Goal: Information Seeking & Learning: Learn about a topic

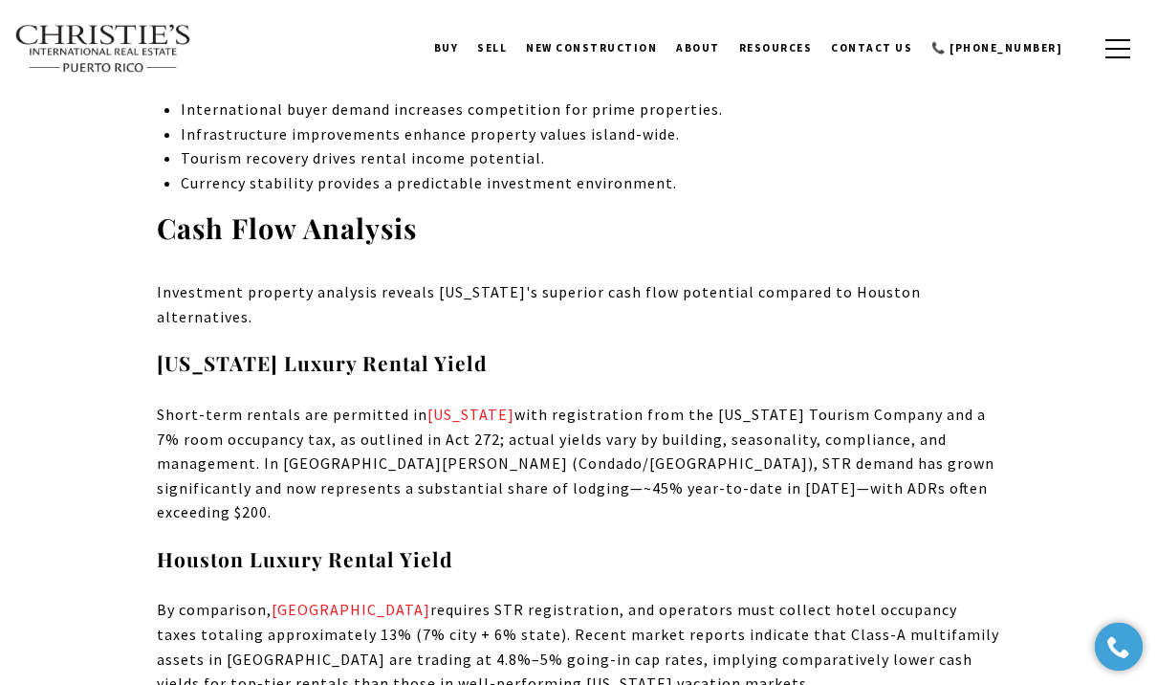
scroll to position [2203, 0]
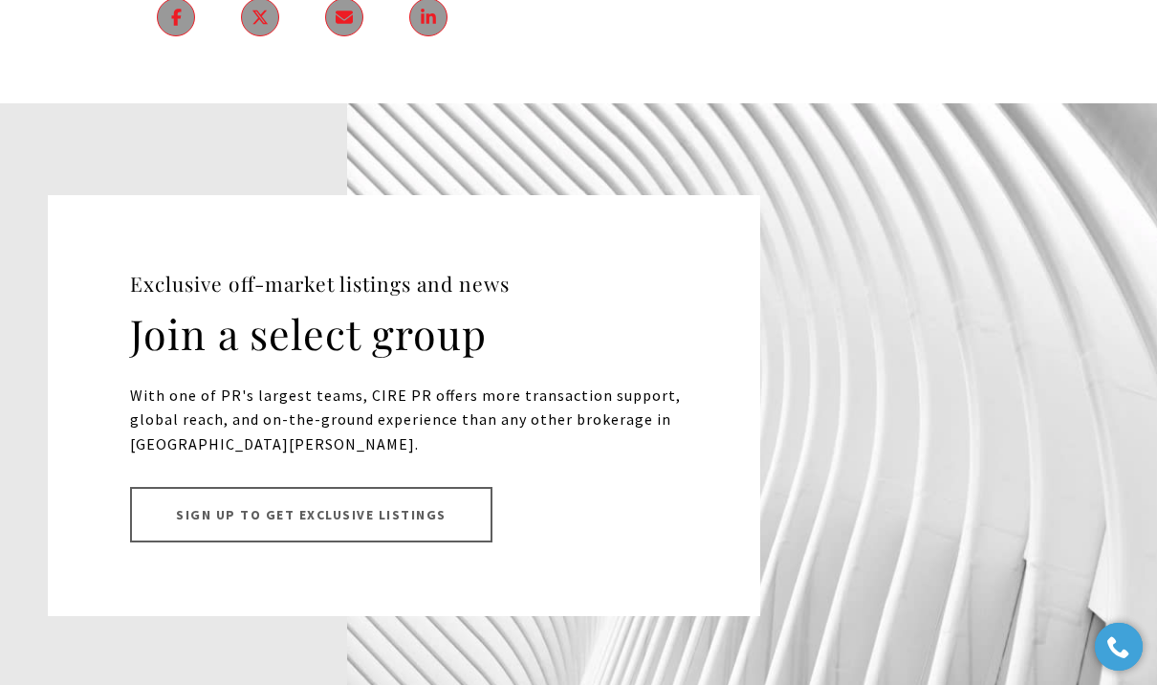
scroll to position [23920, 0]
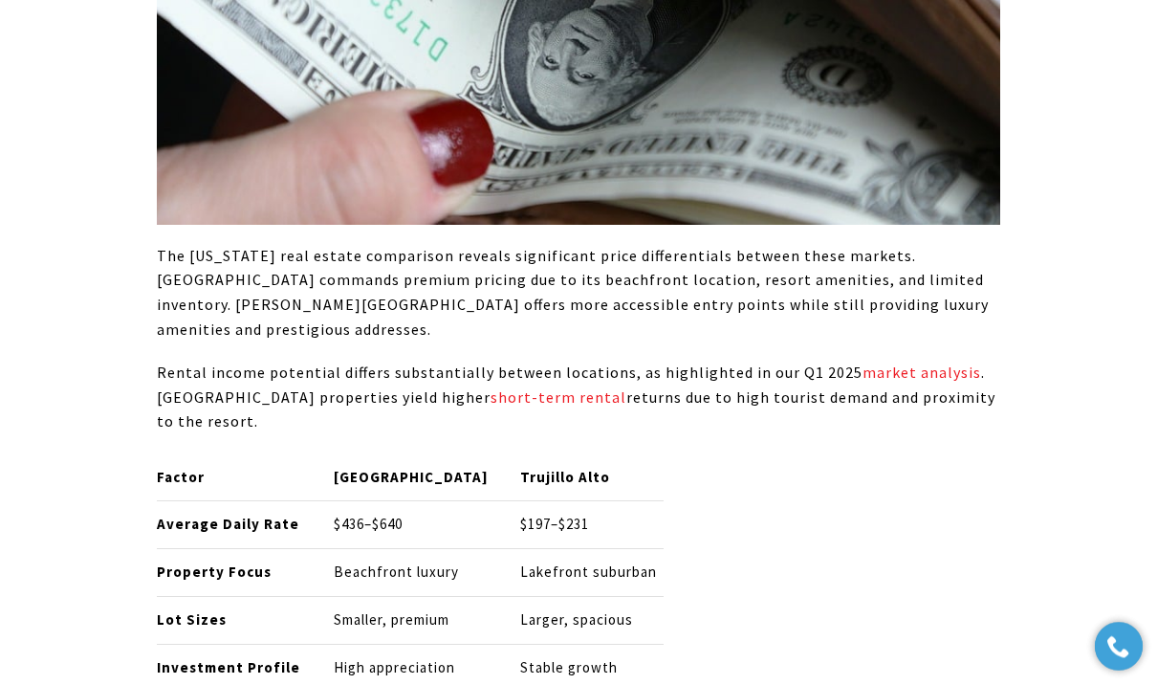
scroll to position [3071, 0]
click at [172, 244] on p "The Puerto Rico real estate comparison reveals significant price differentials …" at bounding box center [578, 293] width 843 height 98
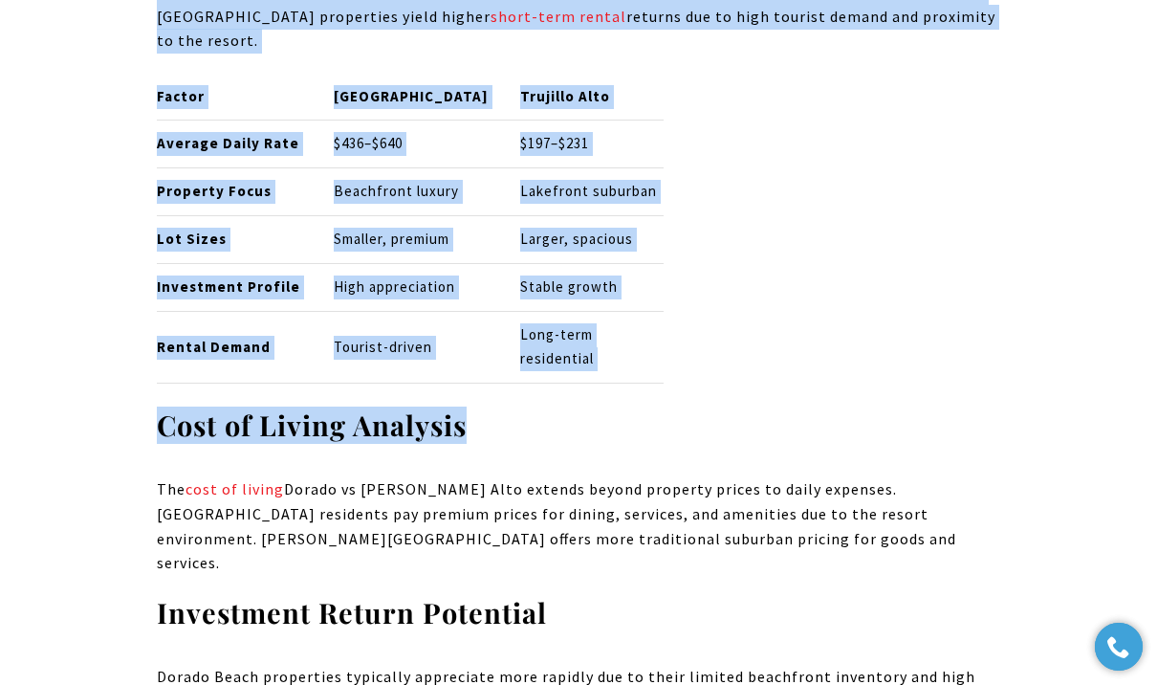
scroll to position [3483, 0]
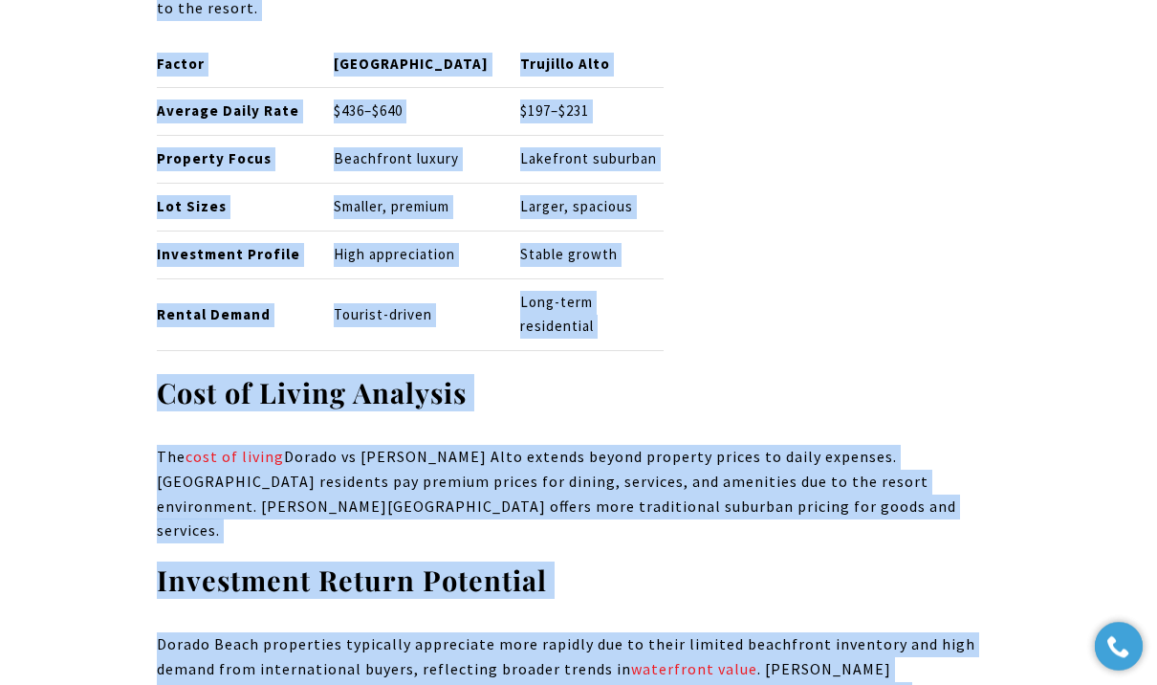
copy div "The Puerto Rico real estate comparison reveals significant price differentials …"
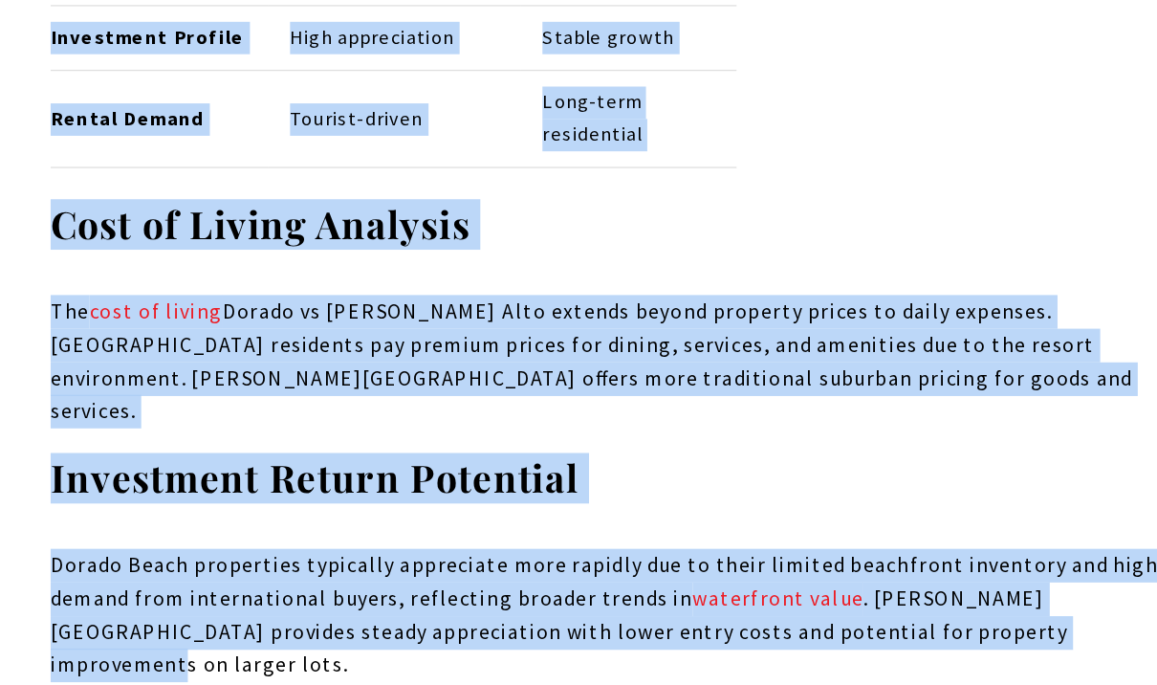
scroll to position [3593, 0]
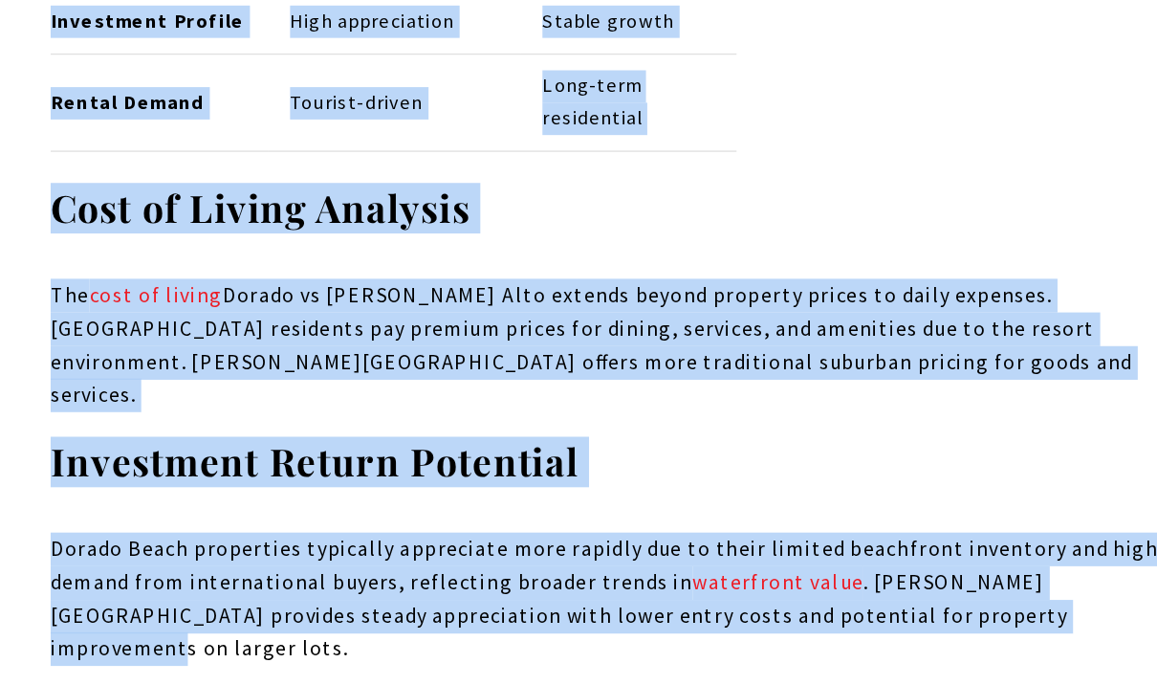
click at [766, 641] on h2 "Accessibility and Transportation" at bounding box center [578, 668] width 843 height 54
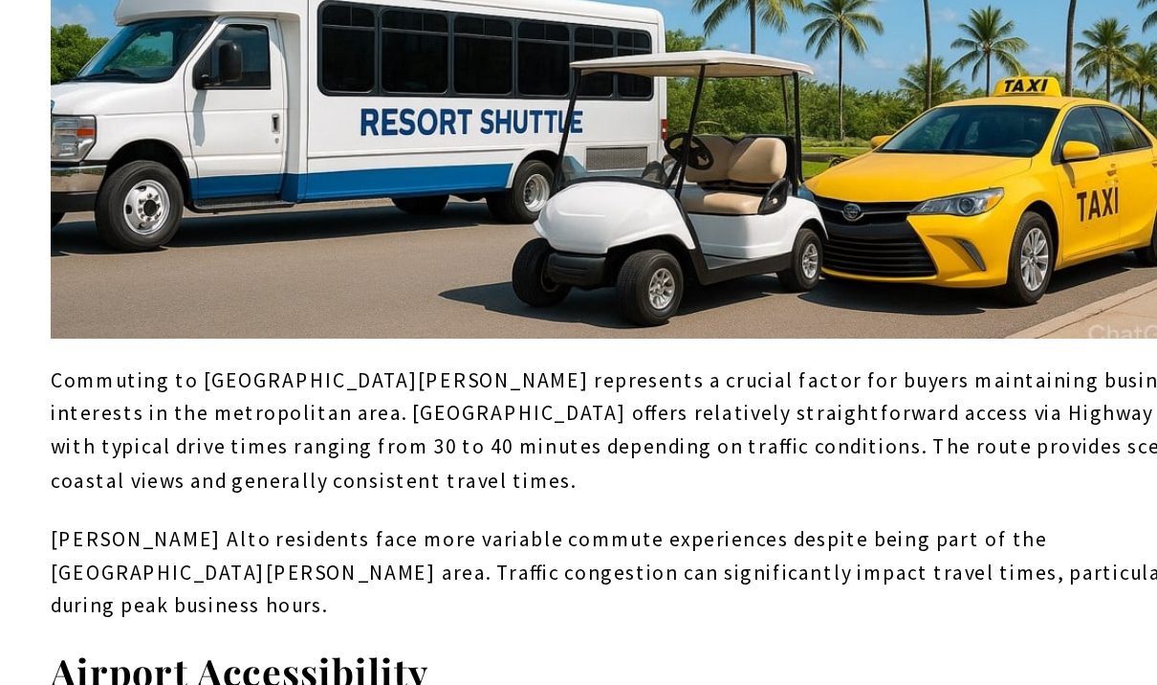
scroll to position [4516, 0]
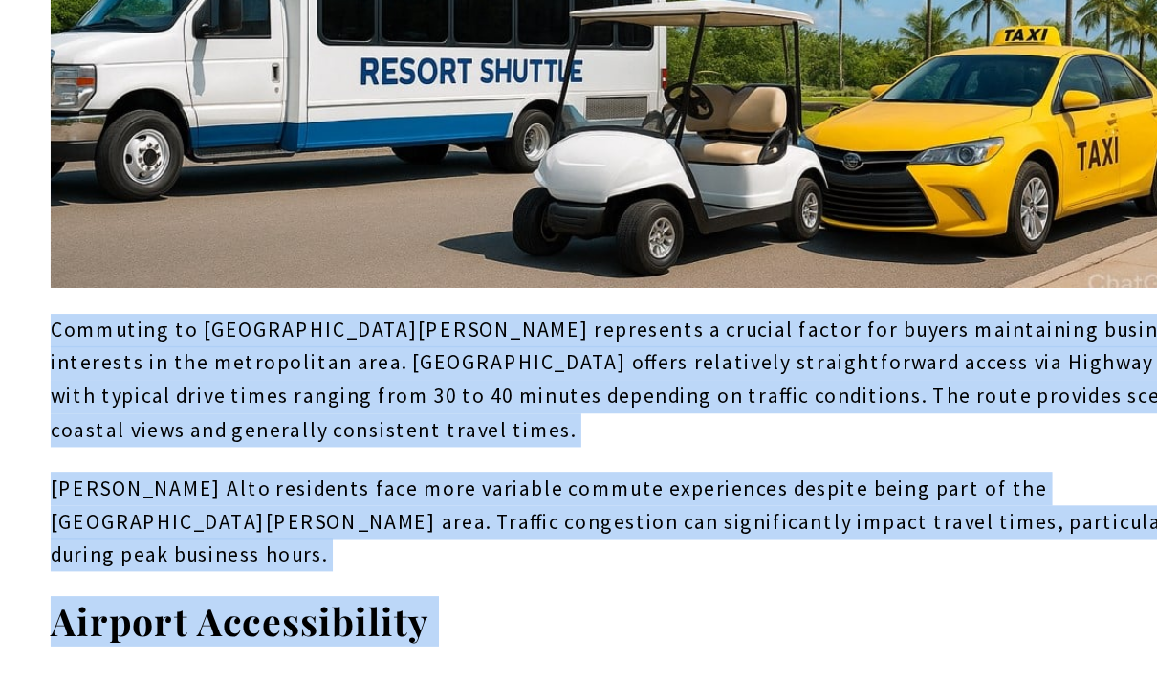
copy div "Commuting to San Juan represents a crucial factor for buyers maintaining busine…"
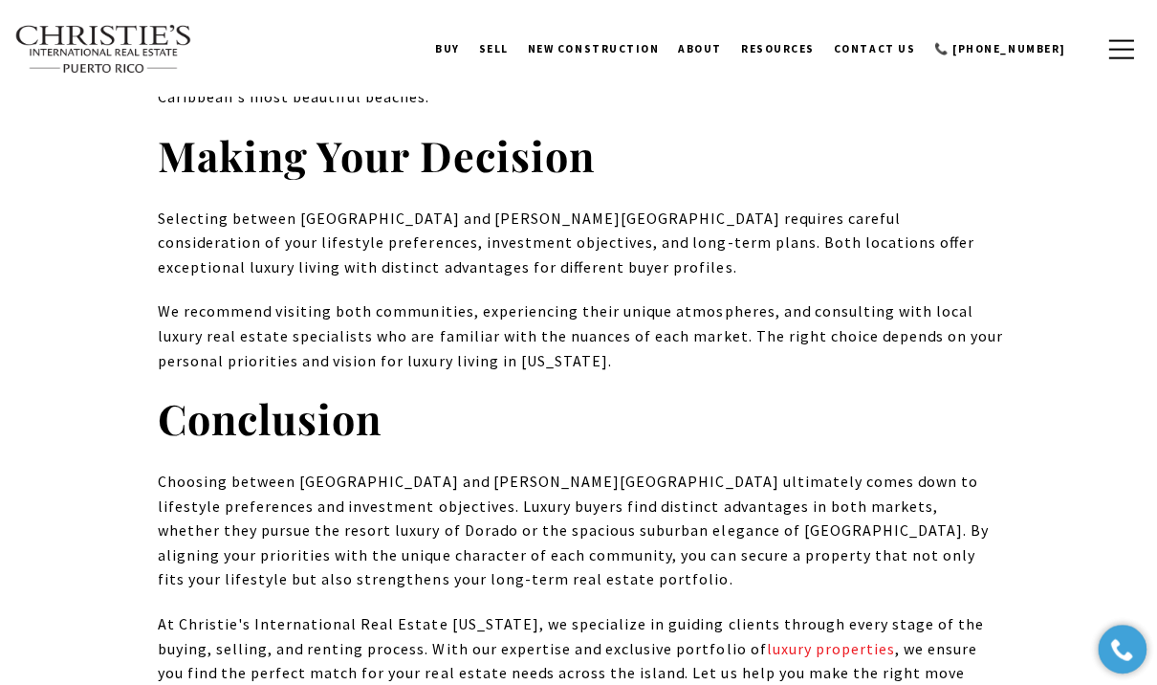
scroll to position [12498, 0]
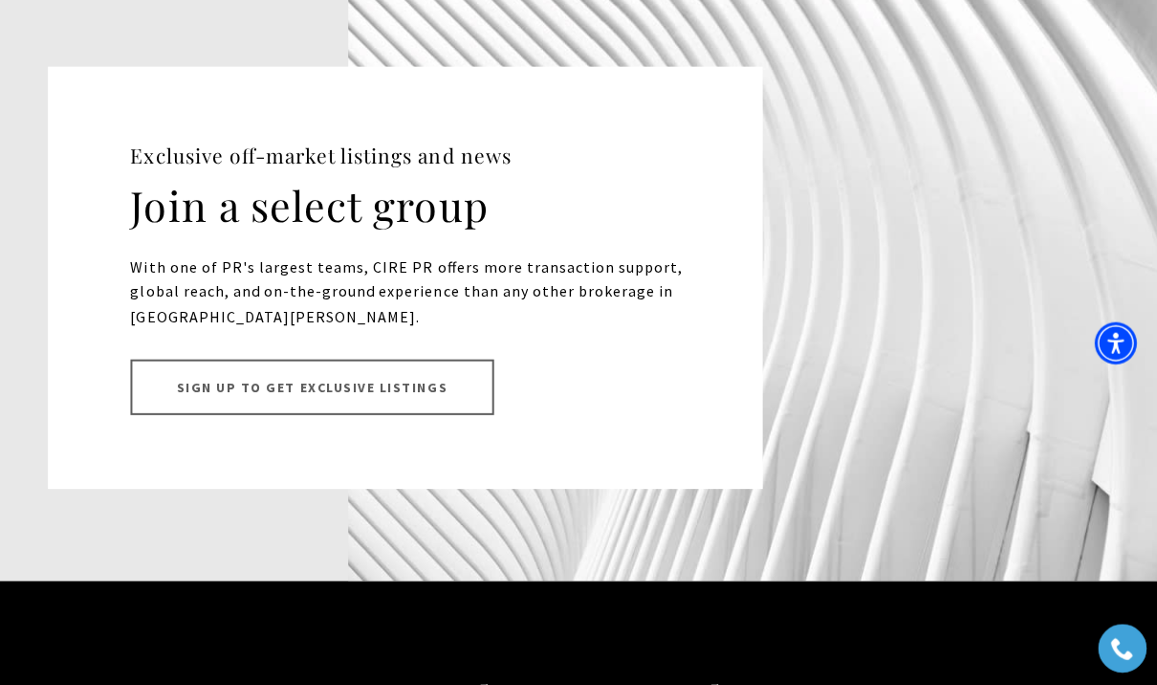
scroll to position [24051, 0]
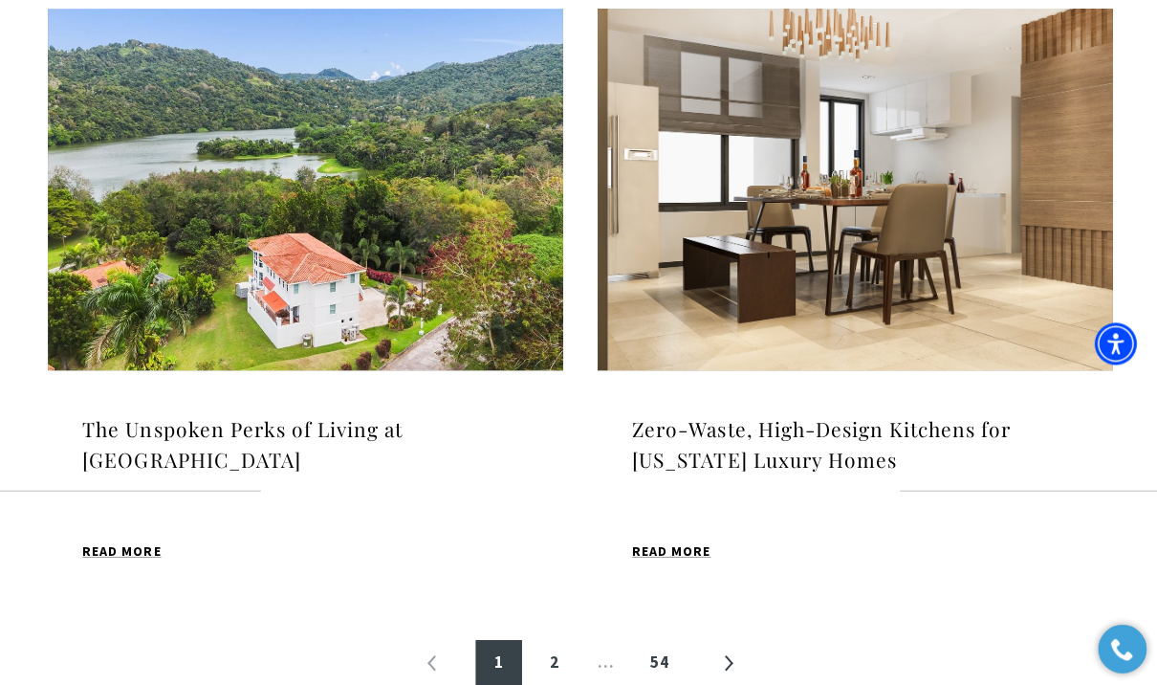
scroll to position [2012, 0]
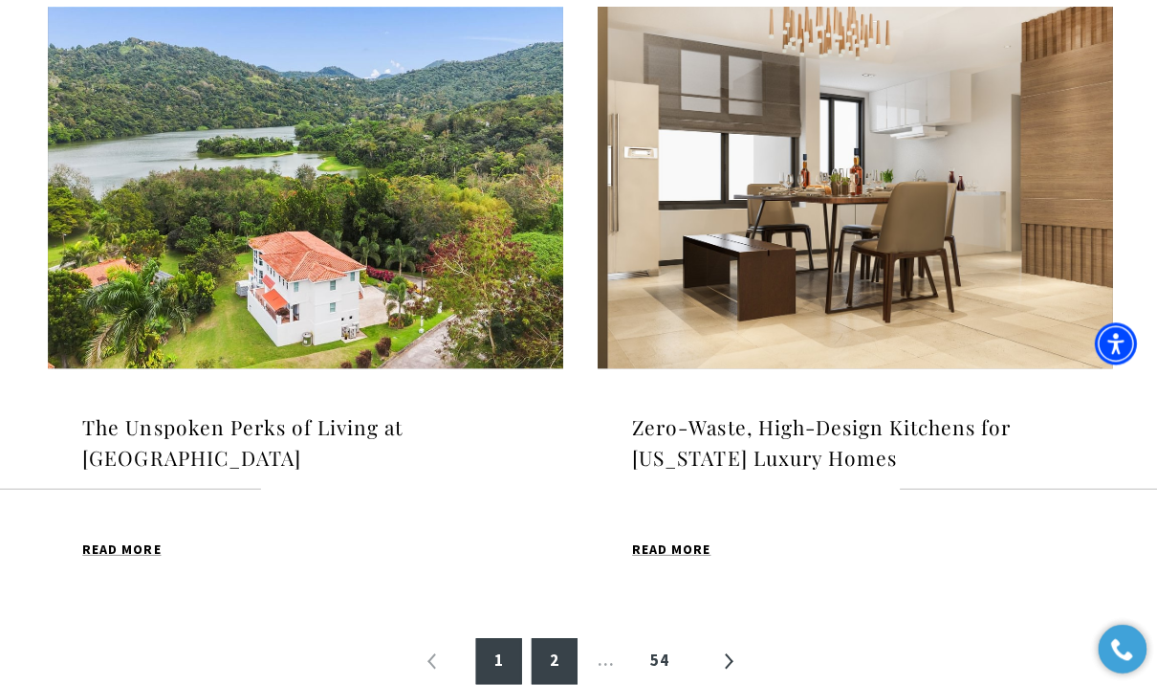
click at [553, 636] on link "2" at bounding box center [553, 659] width 46 height 46
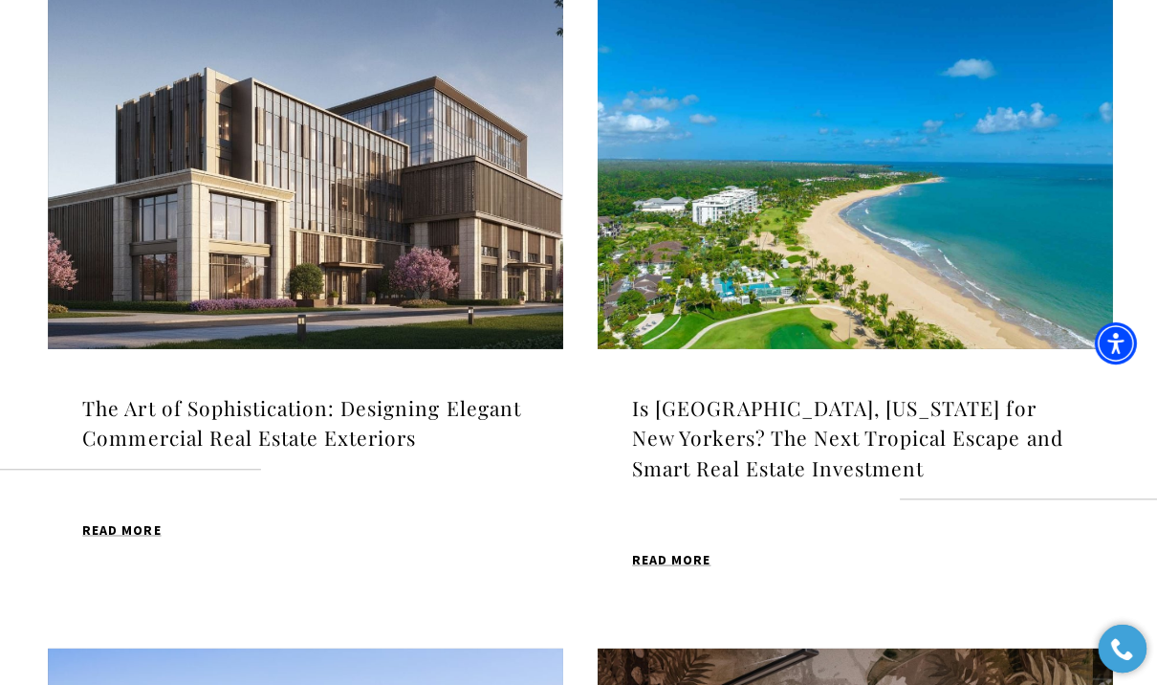
scroll to position [1343, 0]
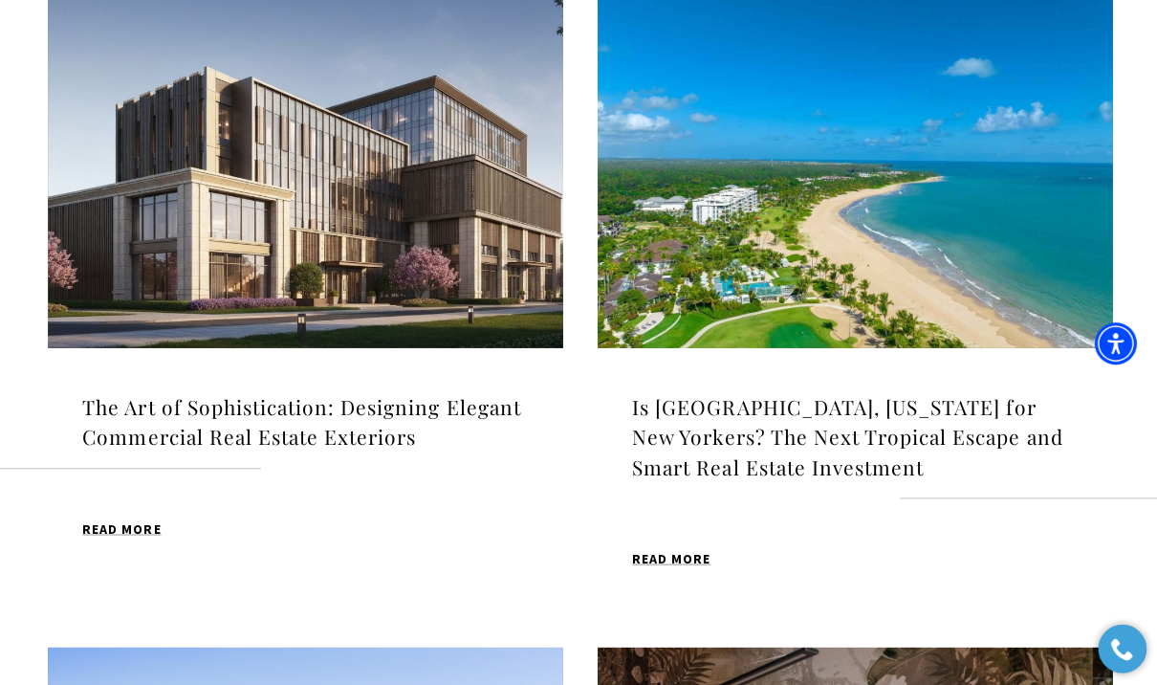
click at [914, 396] on h4 "Is [GEOGRAPHIC_DATA], [US_STATE] for New Yorkers? The Next Tropical Escape and …" at bounding box center [852, 436] width 445 height 91
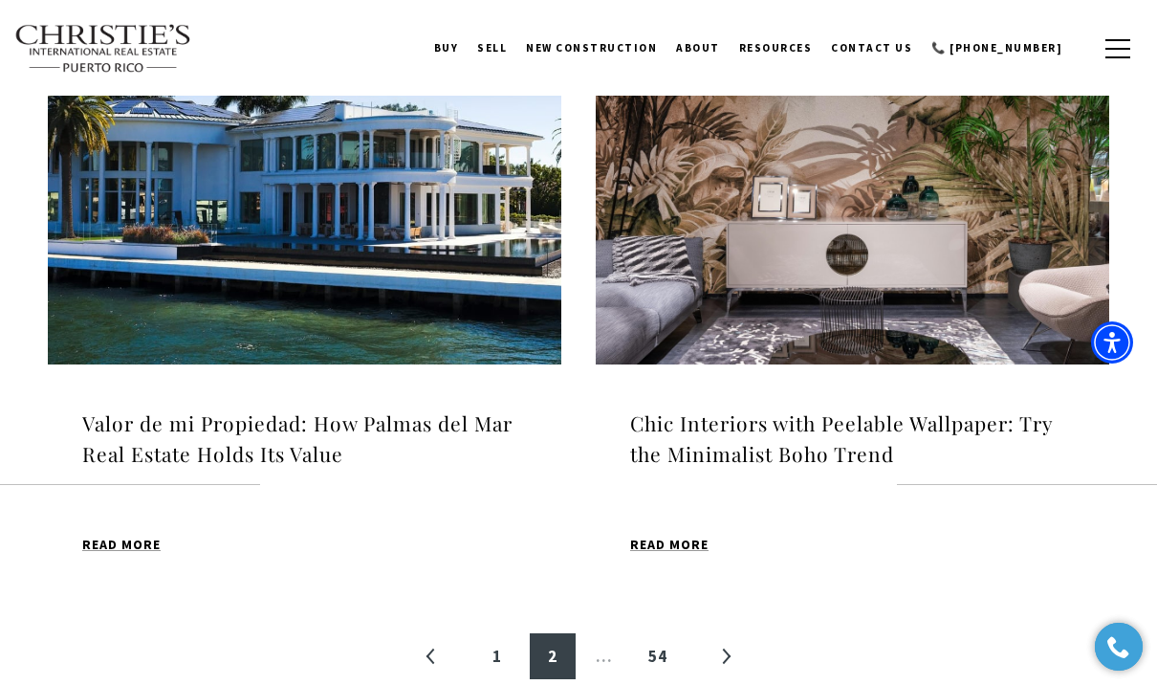
scroll to position [1978, 0]
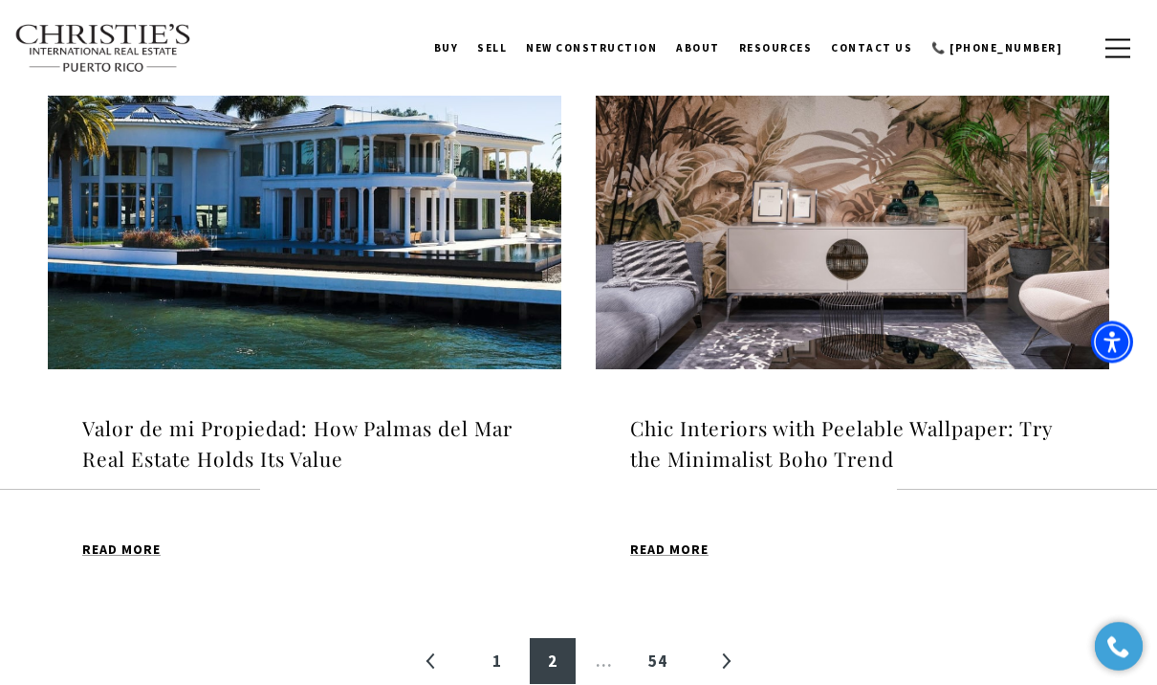
click at [424, 414] on h4 "Valor de mi Propiedad: How Palmas del Mar Real Estate Holds Its Value" at bounding box center [304, 444] width 445 height 60
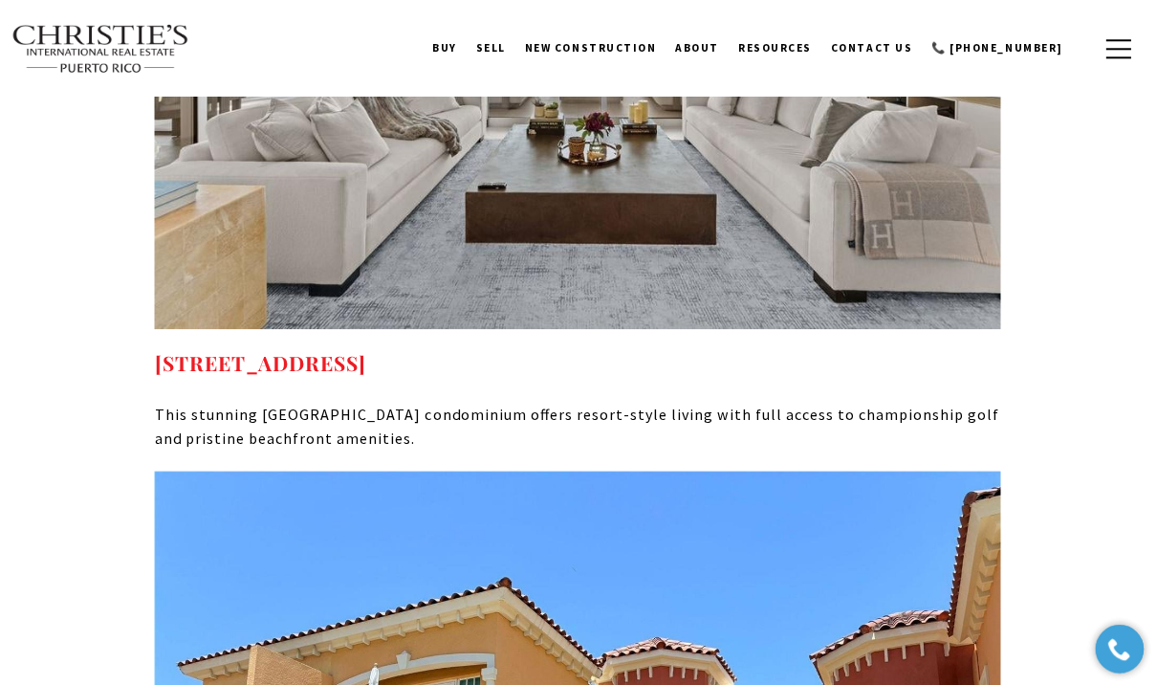
scroll to position [11516, 0]
click at [368, 348] on link "[STREET_ADDRESS]" at bounding box center [262, 361] width 211 height 27
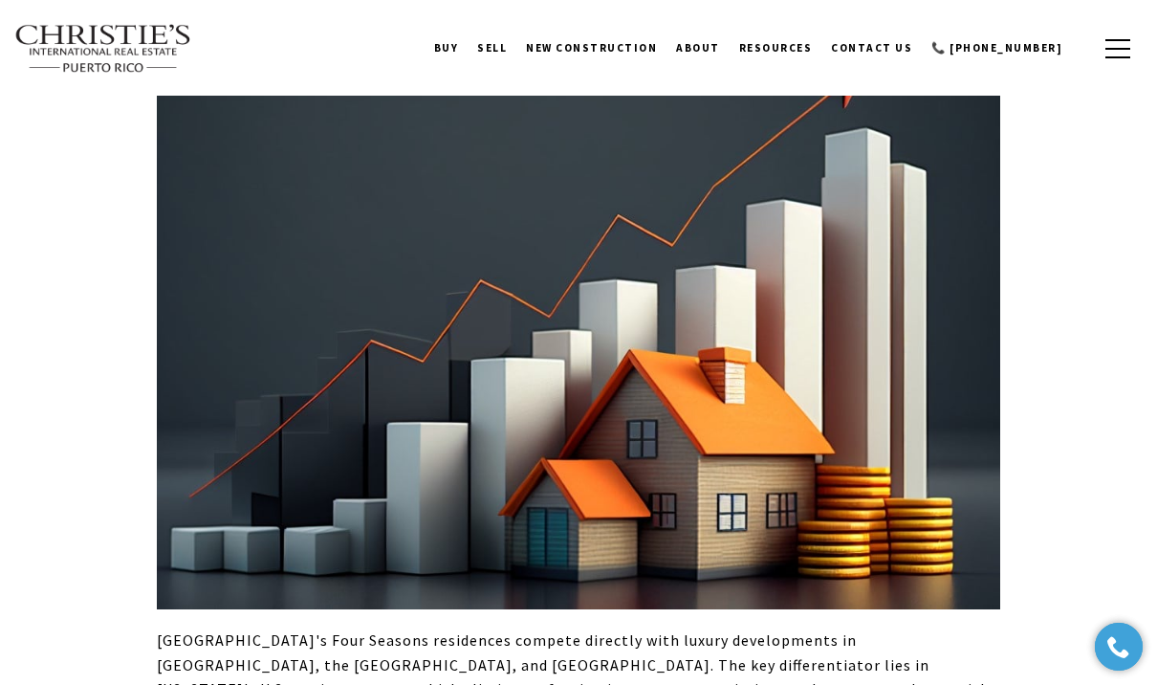
scroll to position [7059, 0]
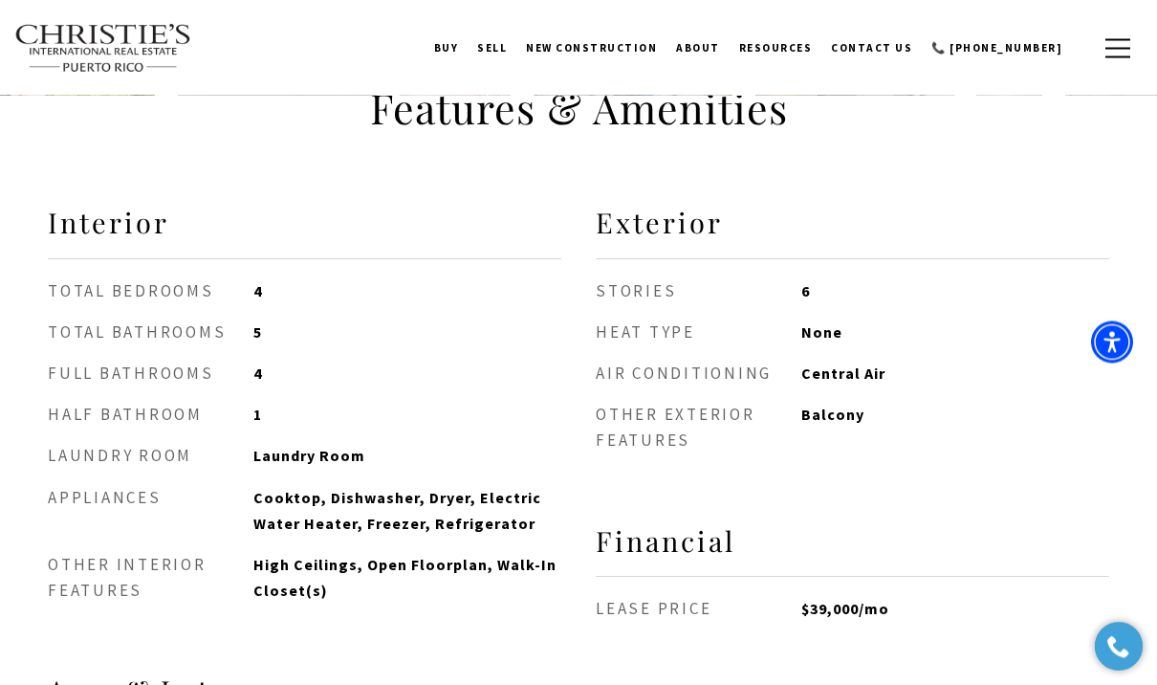
scroll to position [1381, 0]
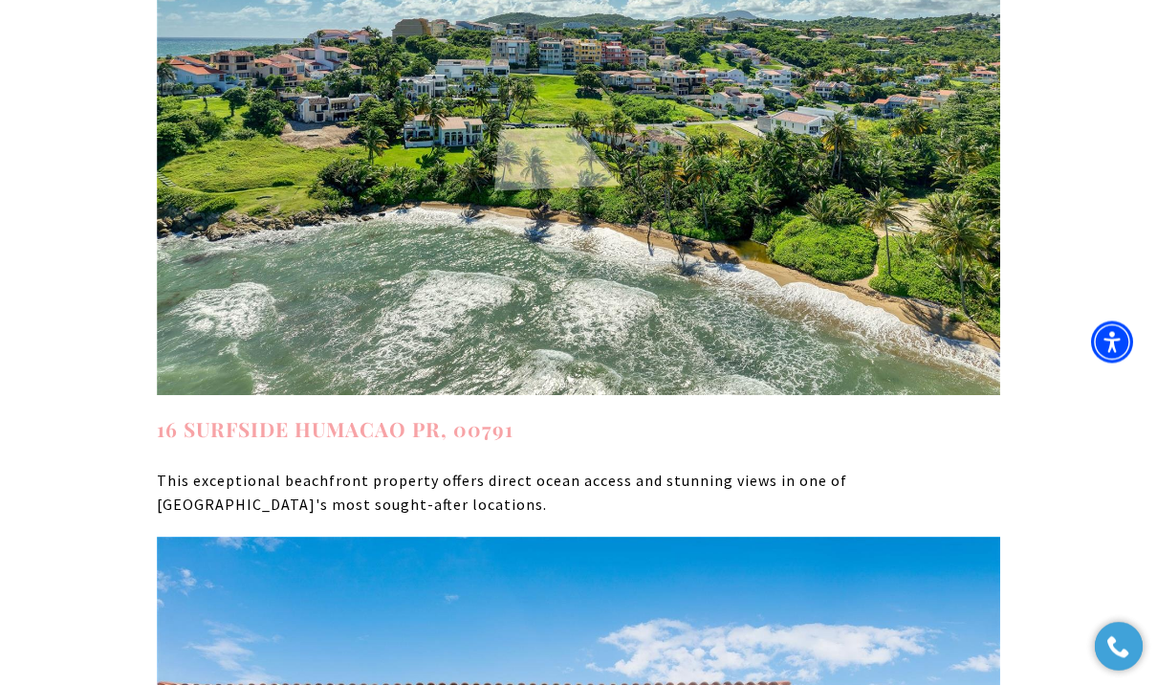
scroll to position [7860, 0]
click at [457, 415] on strong "16 SURFSIDE HUMACAO PR, 00791" at bounding box center [335, 428] width 357 height 27
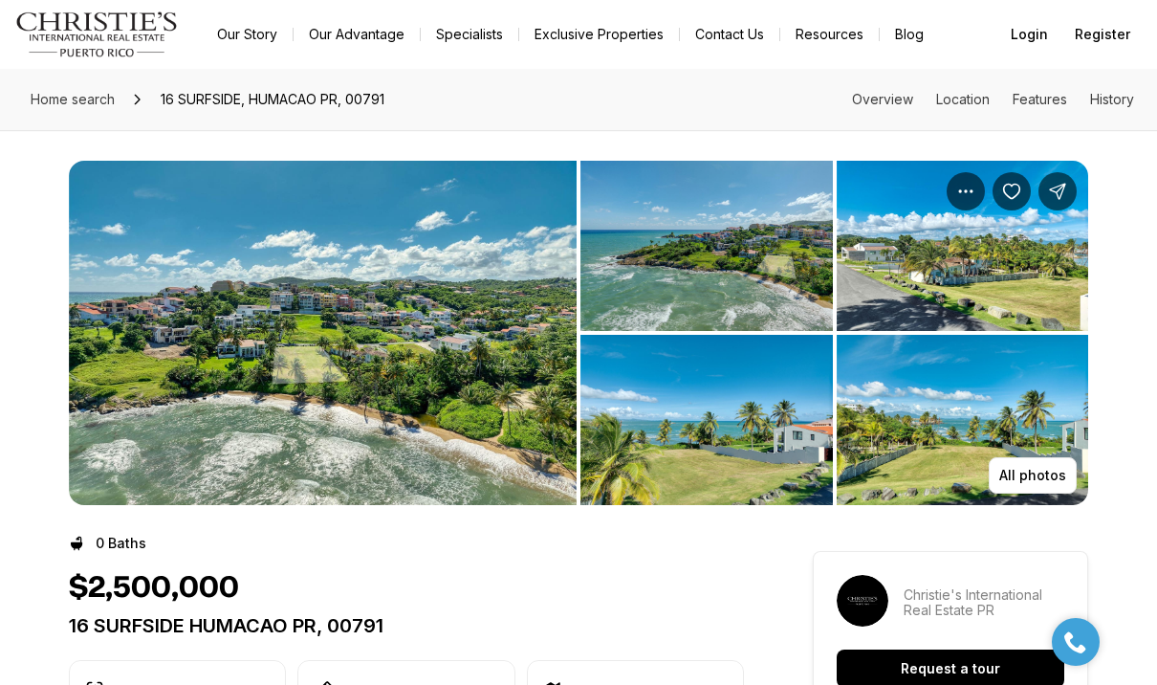
click at [484, 400] on img "View image gallery" at bounding box center [323, 333] width 508 height 344
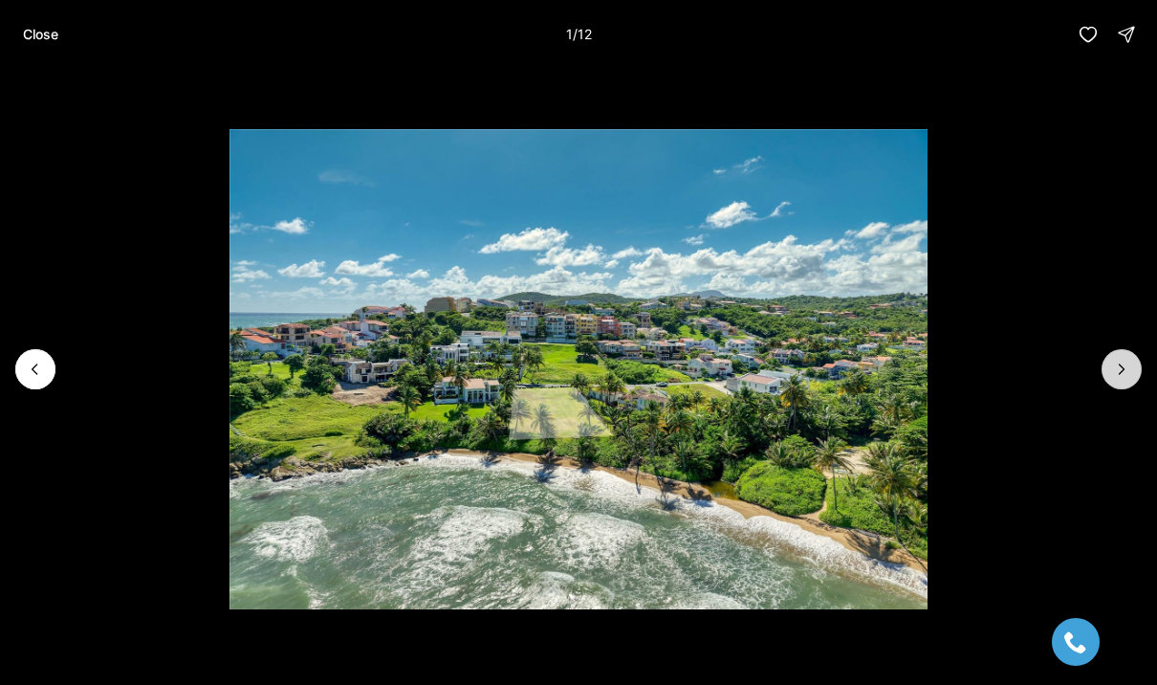
click at [1119, 368] on icon "Next slide" at bounding box center [1121, 369] width 19 height 19
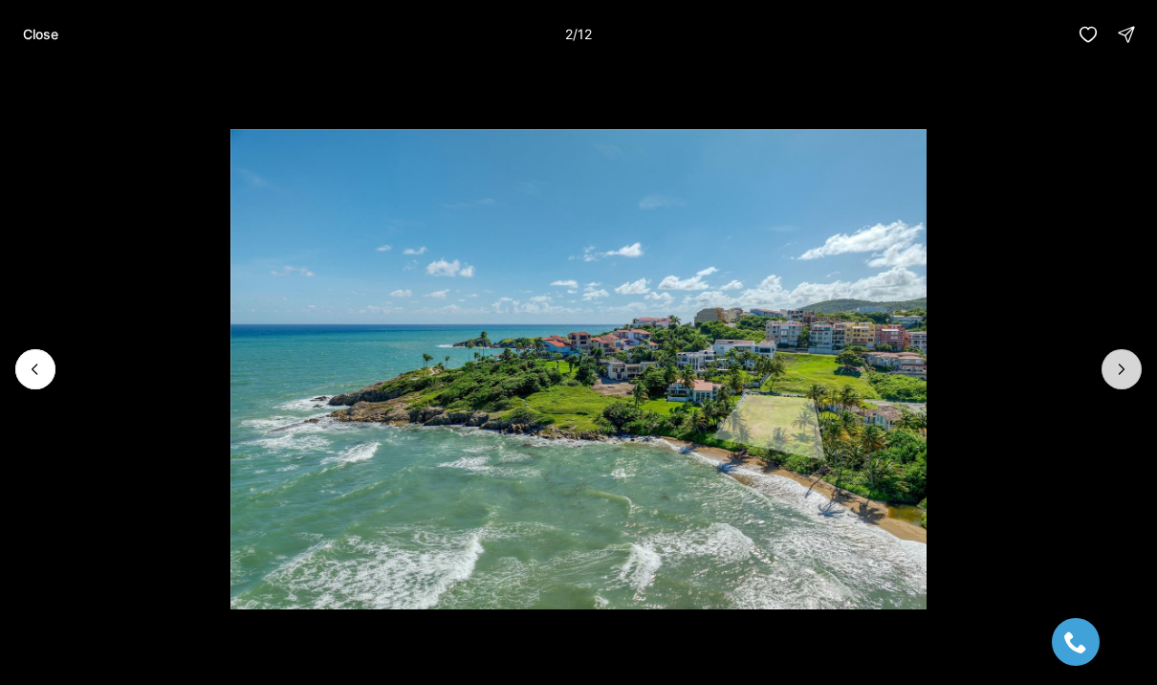
click at [1118, 360] on icon "Next slide" at bounding box center [1121, 369] width 19 height 19
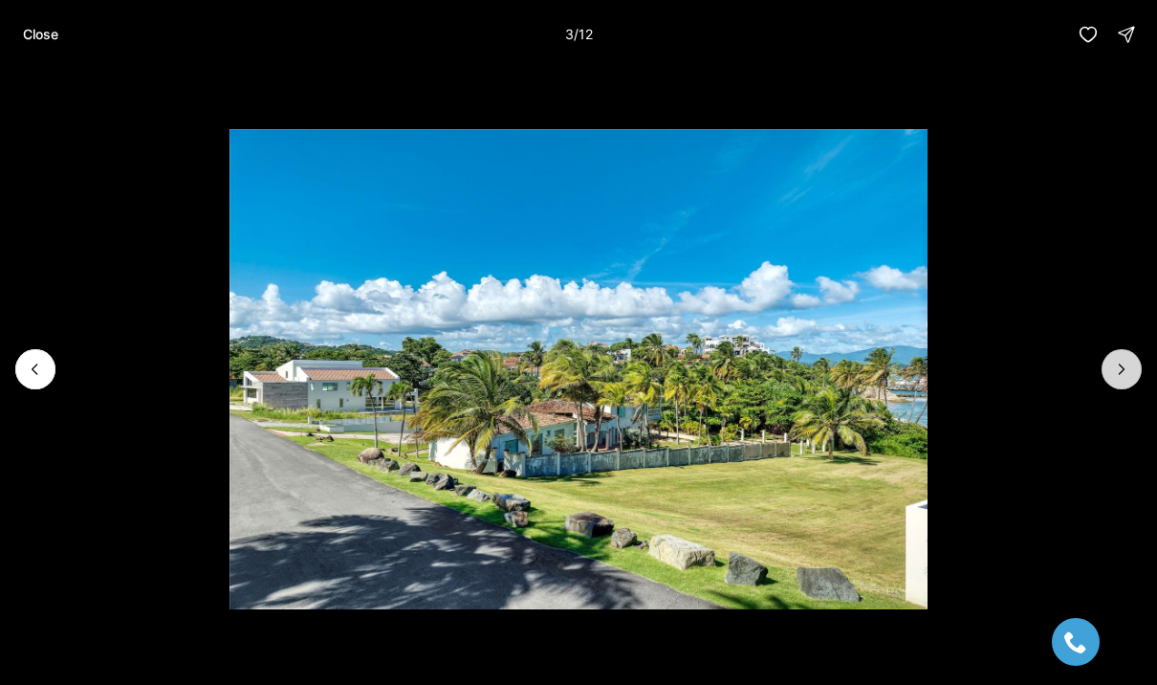
click at [1106, 361] on button "Next slide" at bounding box center [1122, 369] width 40 height 40
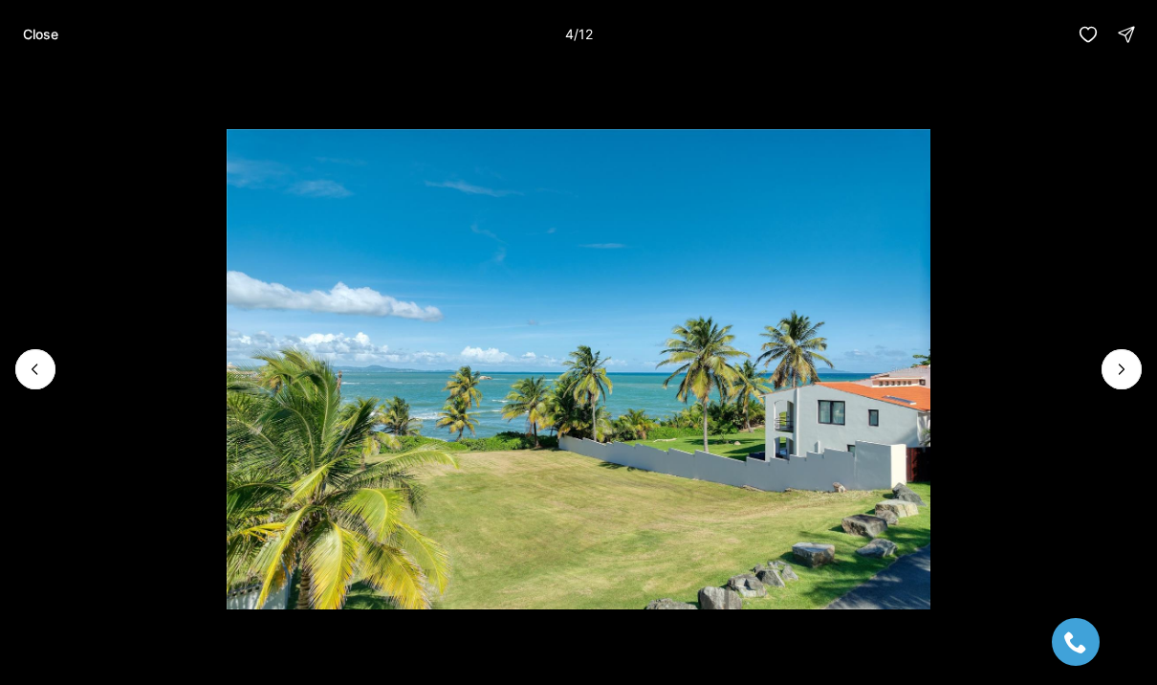
click at [930, 350] on img "4 of 12" at bounding box center [579, 368] width 704 height 479
click at [1117, 368] on icon "Next slide" at bounding box center [1121, 369] width 19 height 19
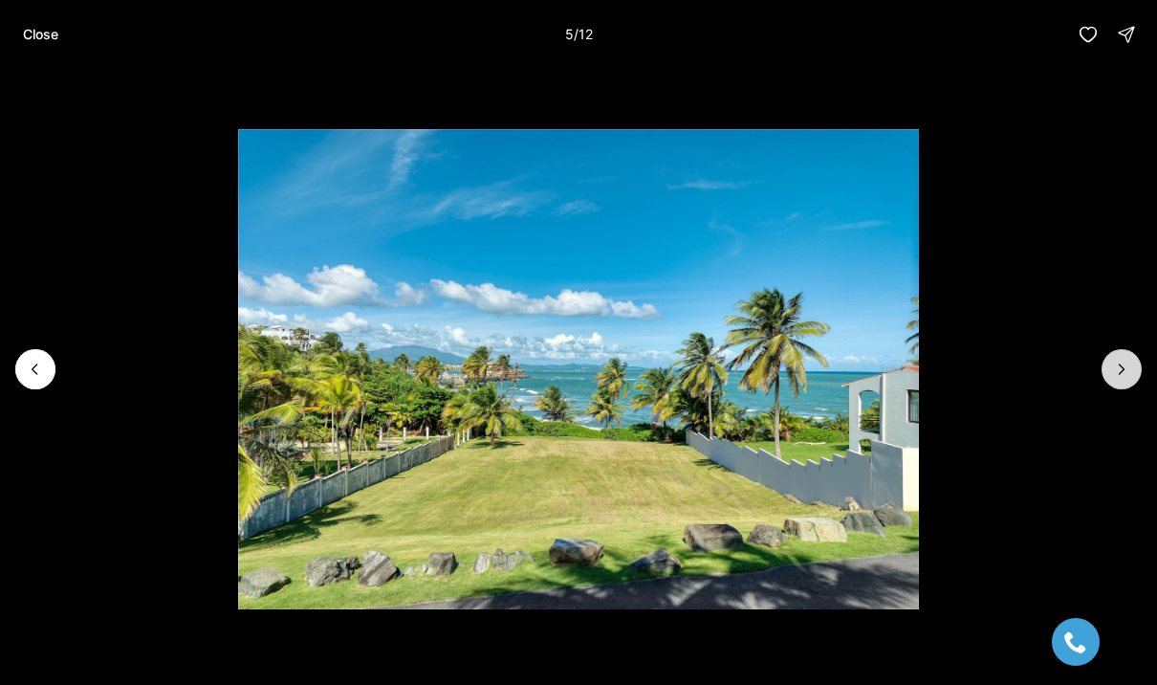
click at [1117, 375] on icon "Next slide" at bounding box center [1121, 369] width 19 height 19
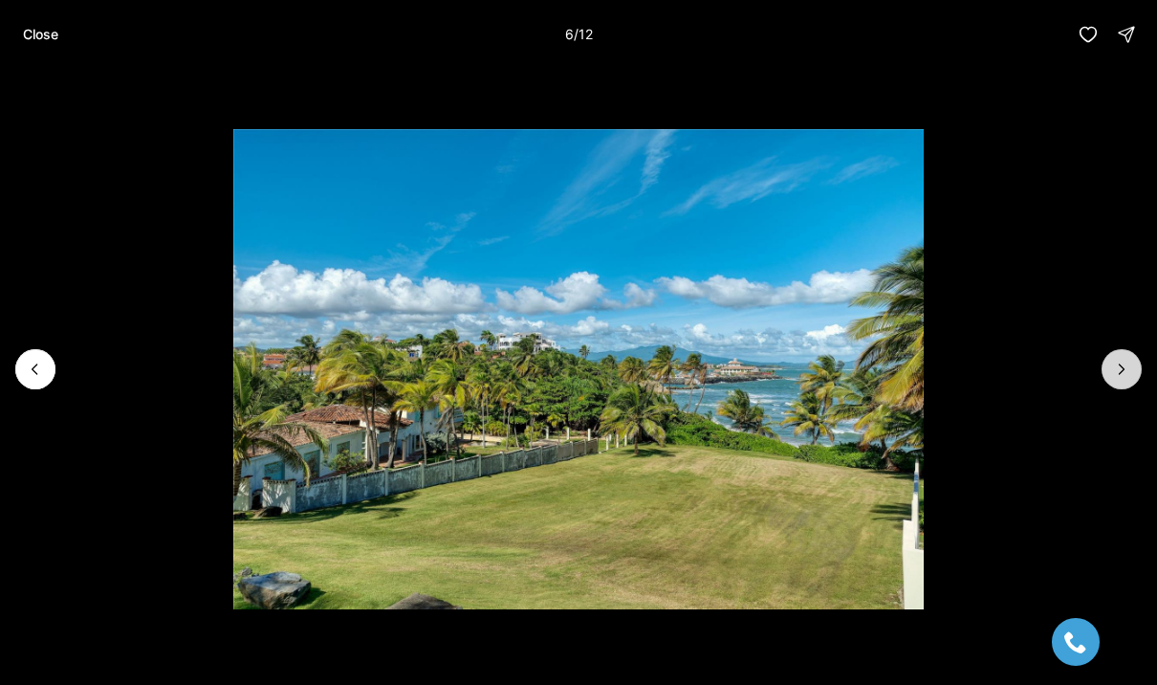
click at [1116, 373] on icon "Next slide" at bounding box center [1121, 369] width 19 height 19
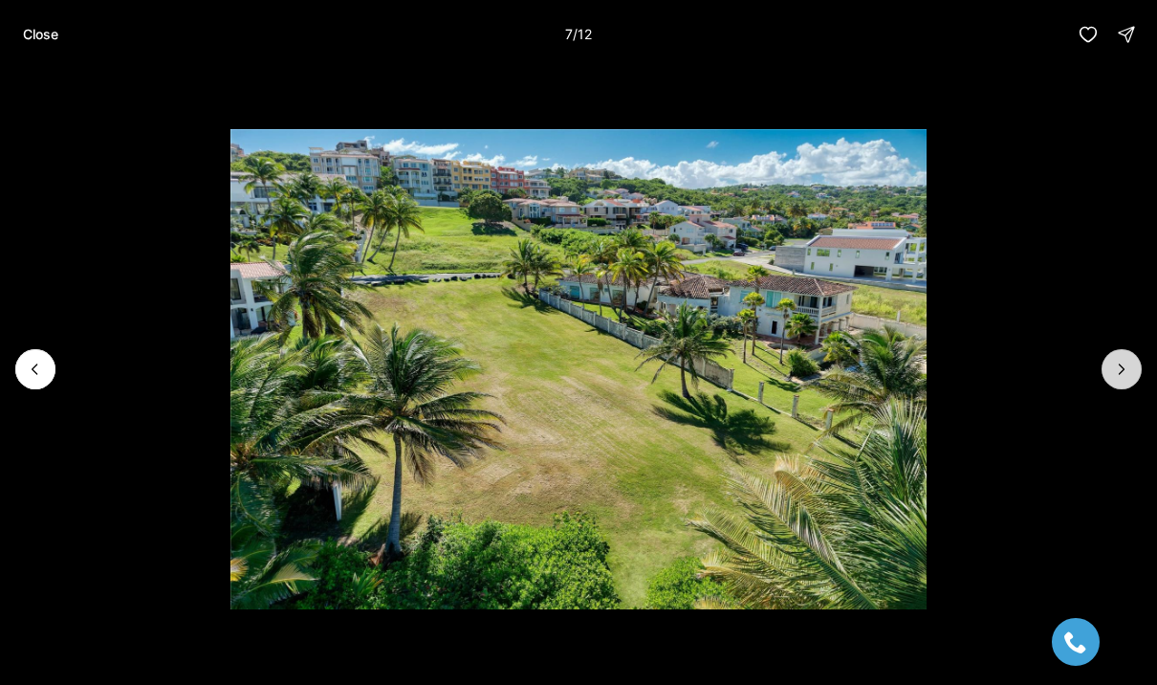
click at [1119, 373] on icon "Next slide" at bounding box center [1121, 369] width 19 height 19
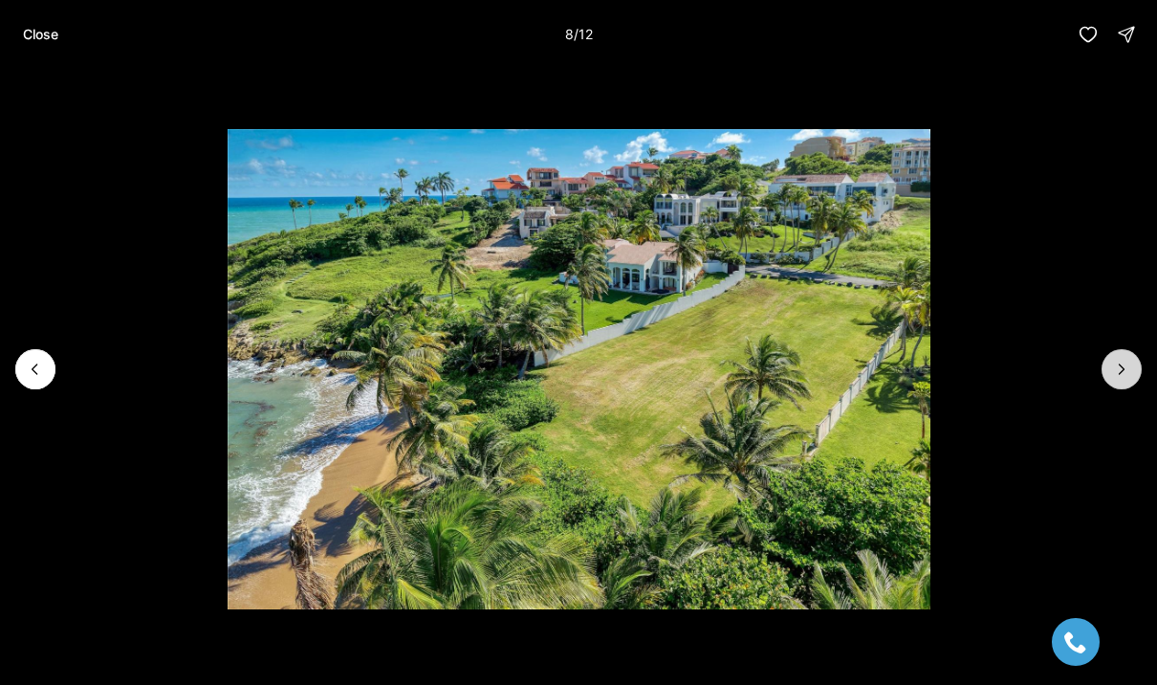
click at [1116, 366] on icon "Next slide" at bounding box center [1121, 369] width 19 height 19
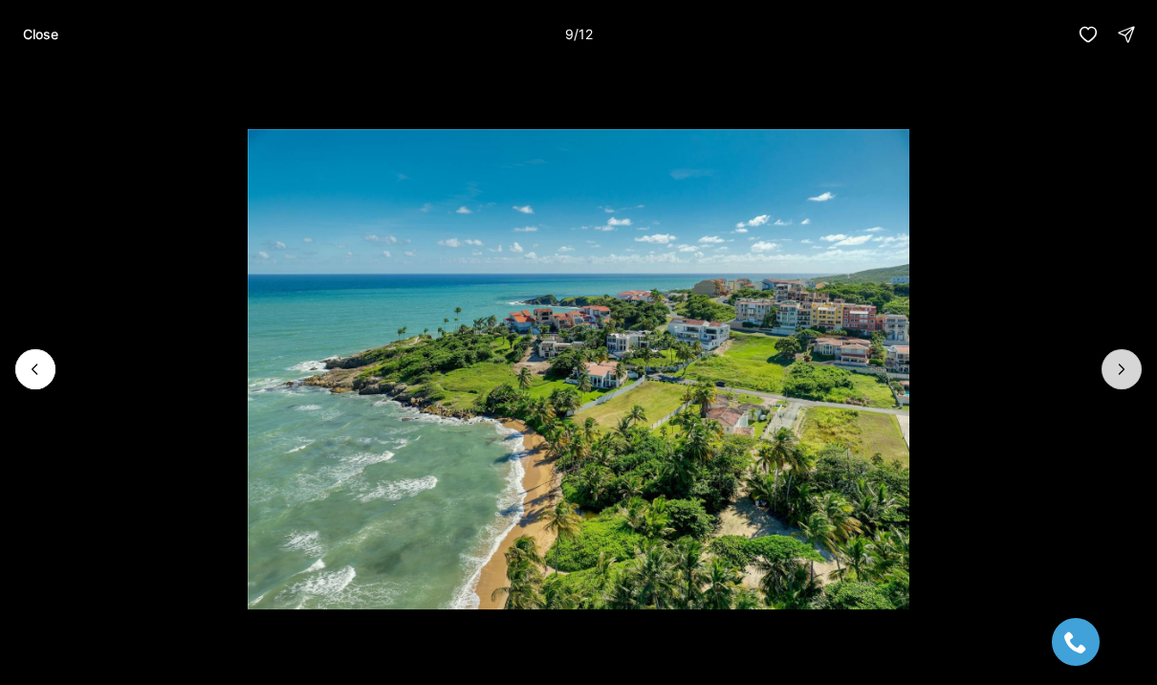
click at [1114, 367] on icon "Next slide" at bounding box center [1121, 369] width 19 height 19
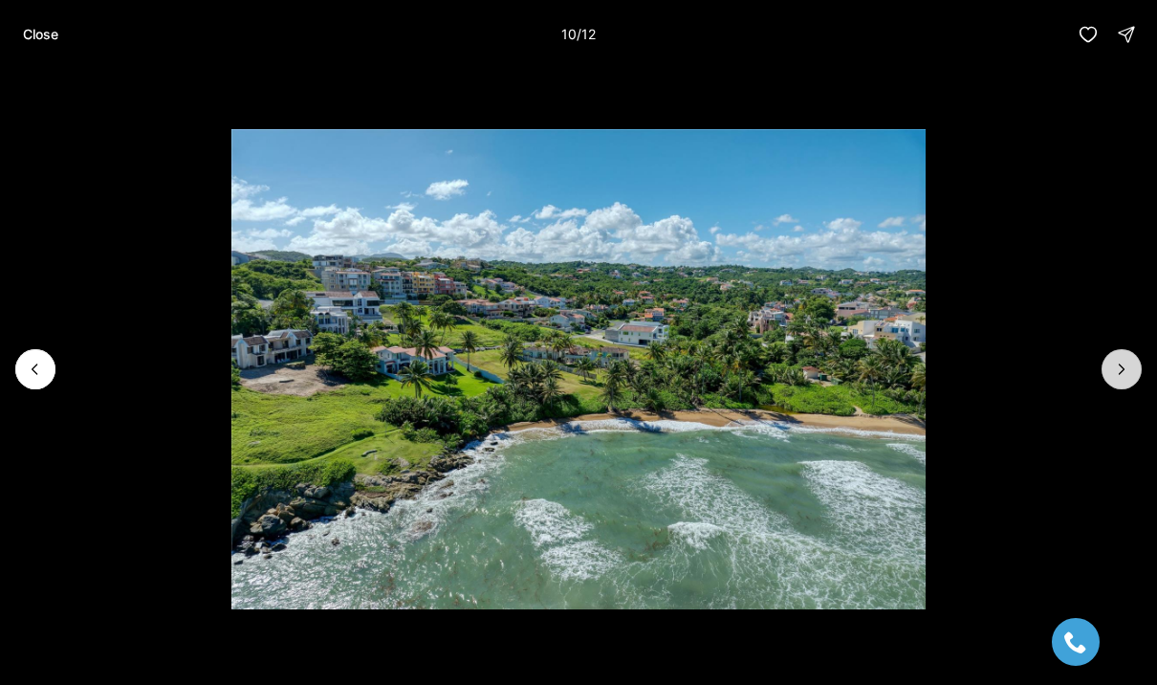
click at [1111, 377] on button "Next slide" at bounding box center [1122, 369] width 40 height 40
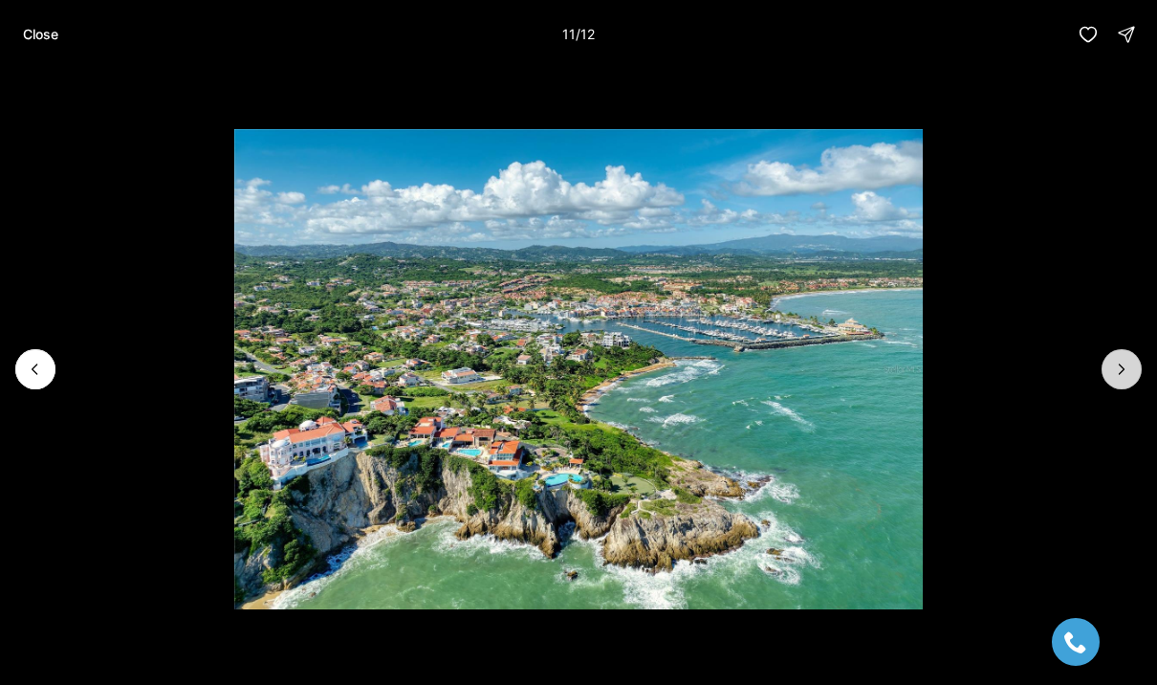
click at [1113, 383] on button "Next slide" at bounding box center [1122, 369] width 40 height 40
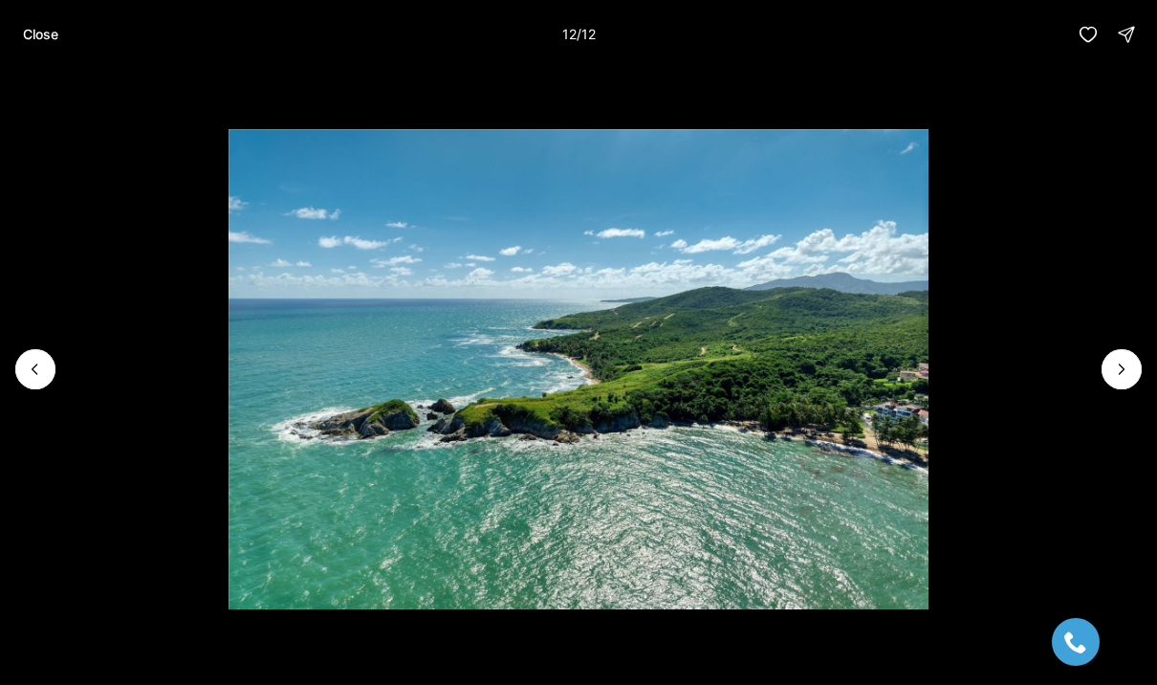
click at [1119, 375] on div at bounding box center [1122, 369] width 40 height 40
click at [1115, 365] on div at bounding box center [1122, 369] width 40 height 40
click at [47, 29] on p "Close" at bounding box center [40, 34] width 35 height 15
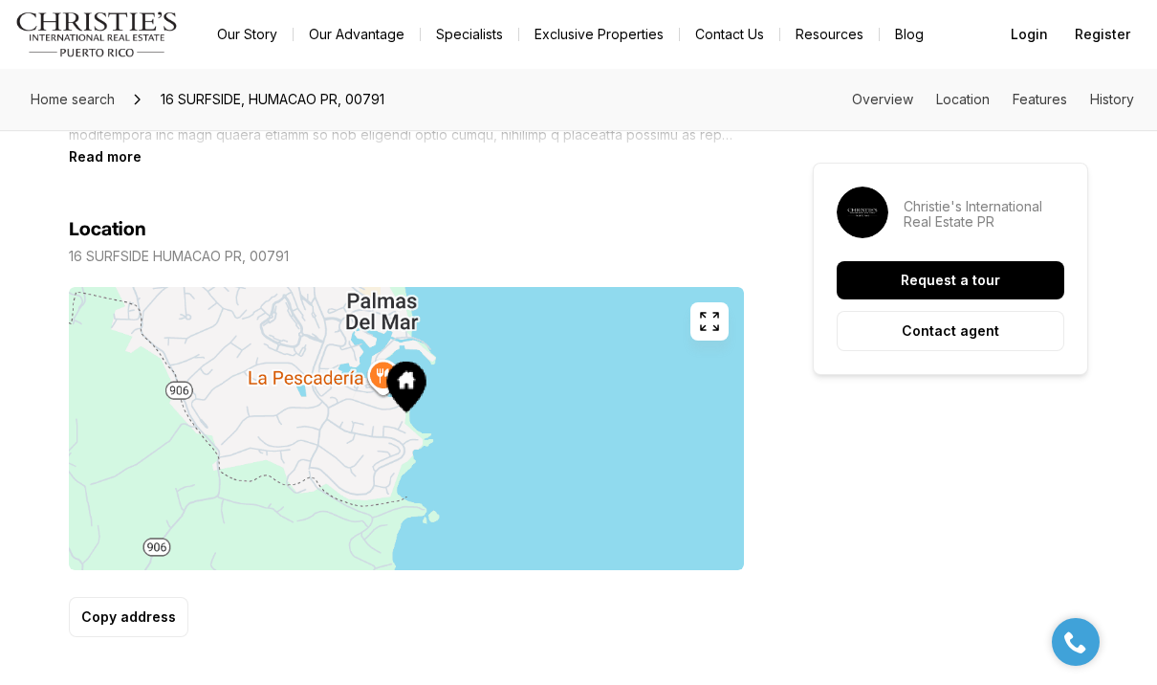
scroll to position [869, 0]
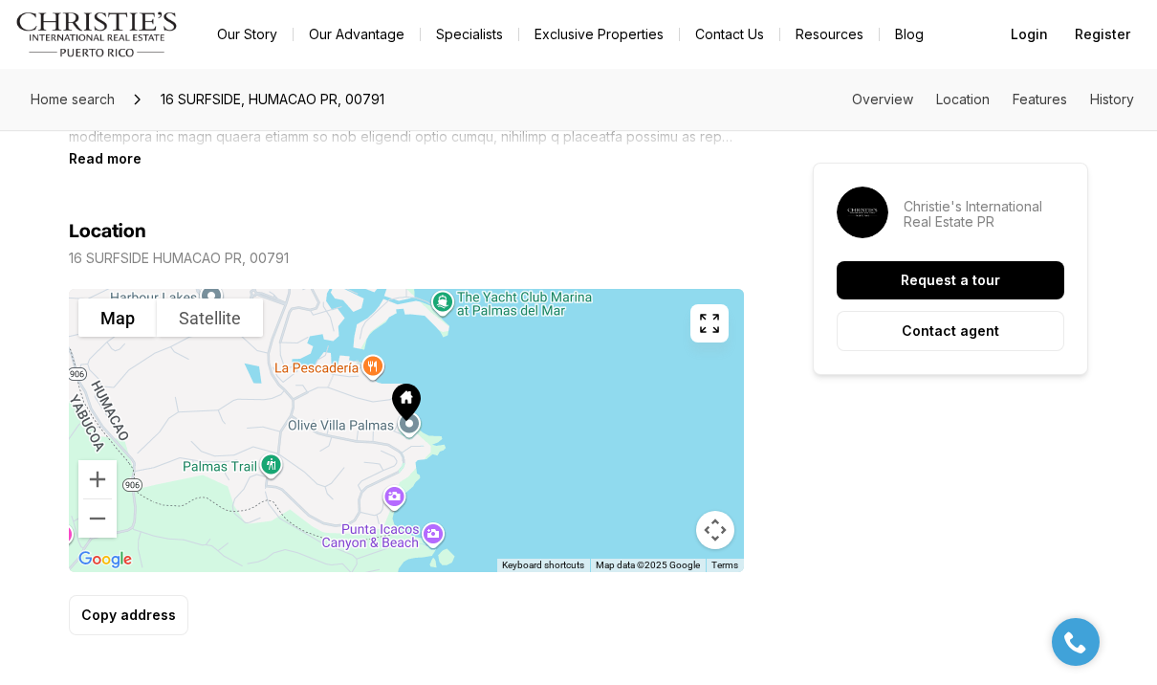
click at [705, 308] on button "button" at bounding box center [709, 323] width 38 height 38
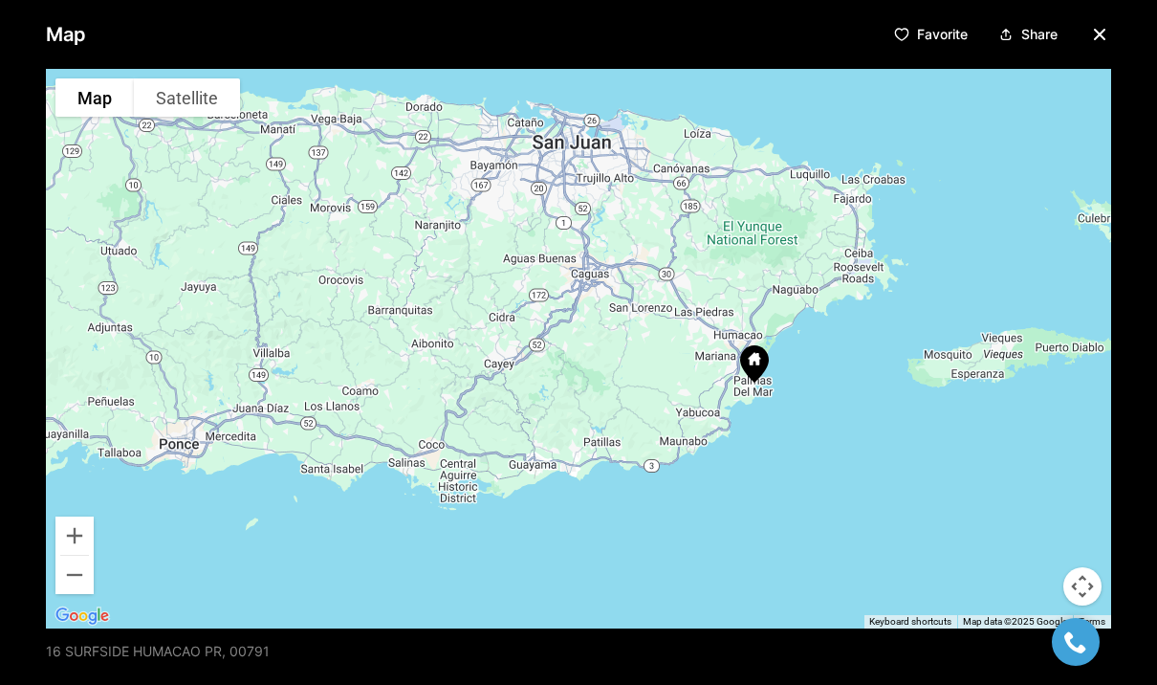
click at [1109, 34] on icon "button" at bounding box center [1099, 34] width 23 height 23
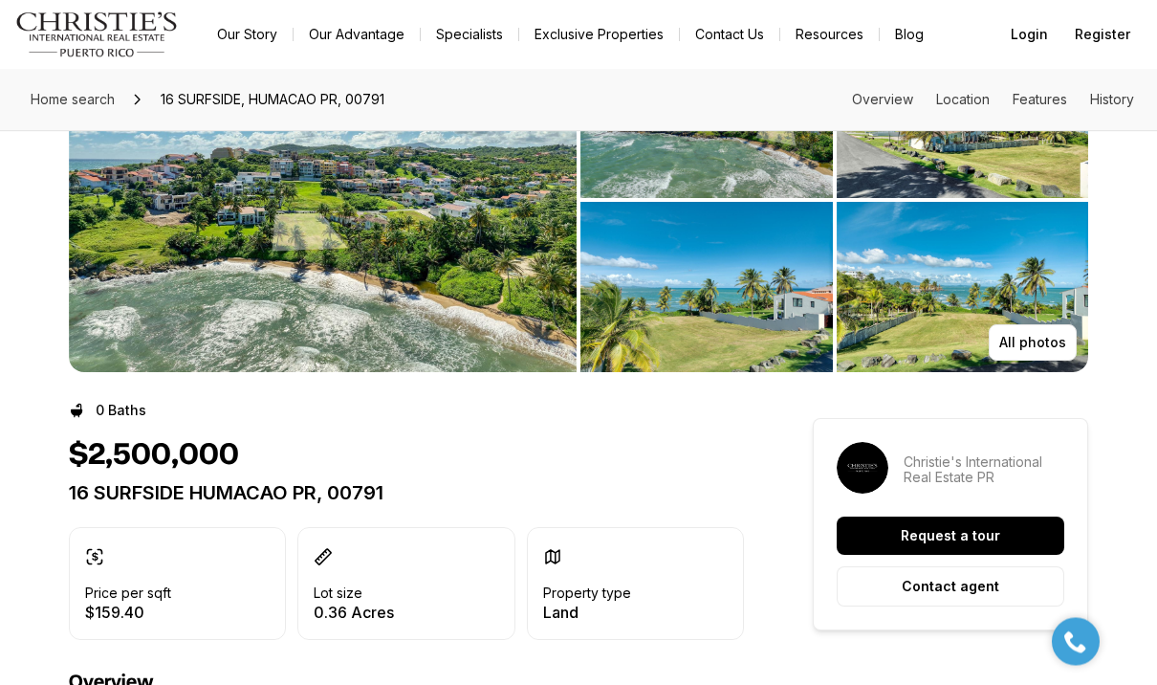
scroll to position [0, 0]
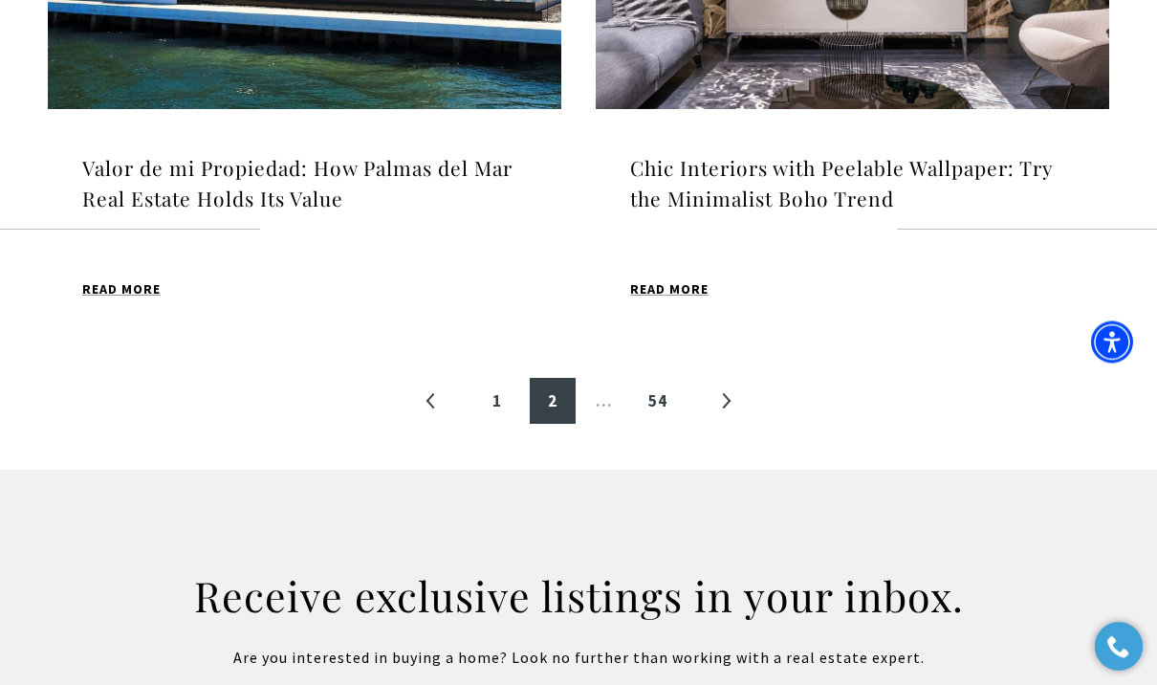
scroll to position [2239, 0]
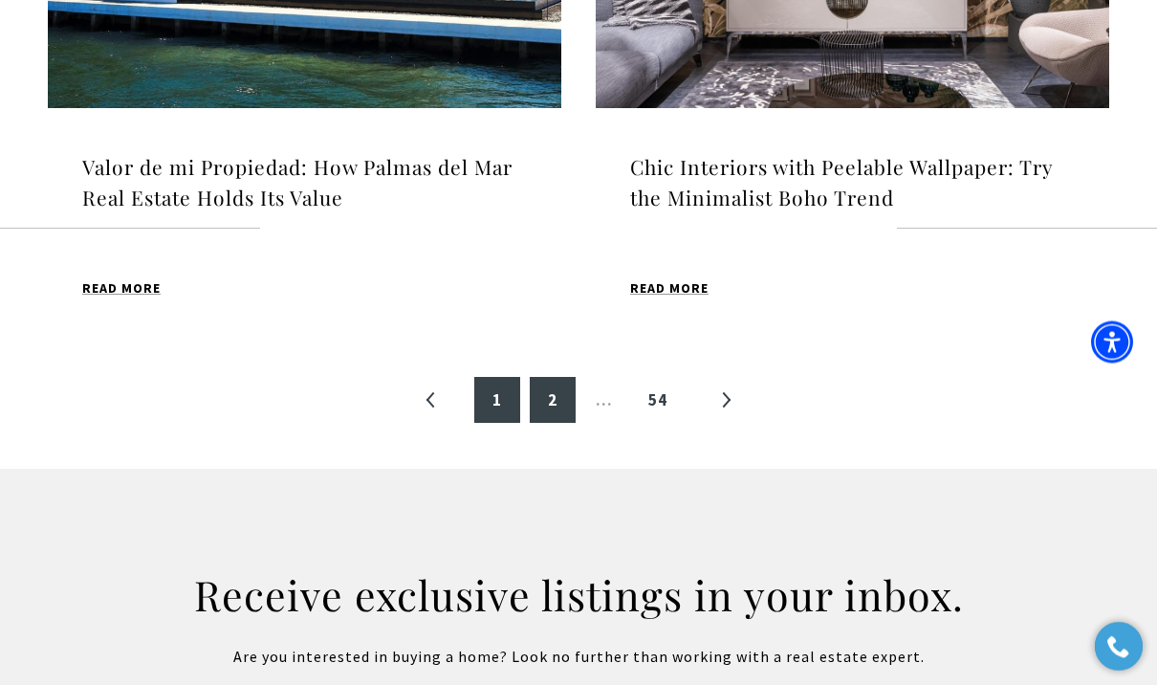
click at [497, 393] on link "1" at bounding box center [497, 401] width 46 height 46
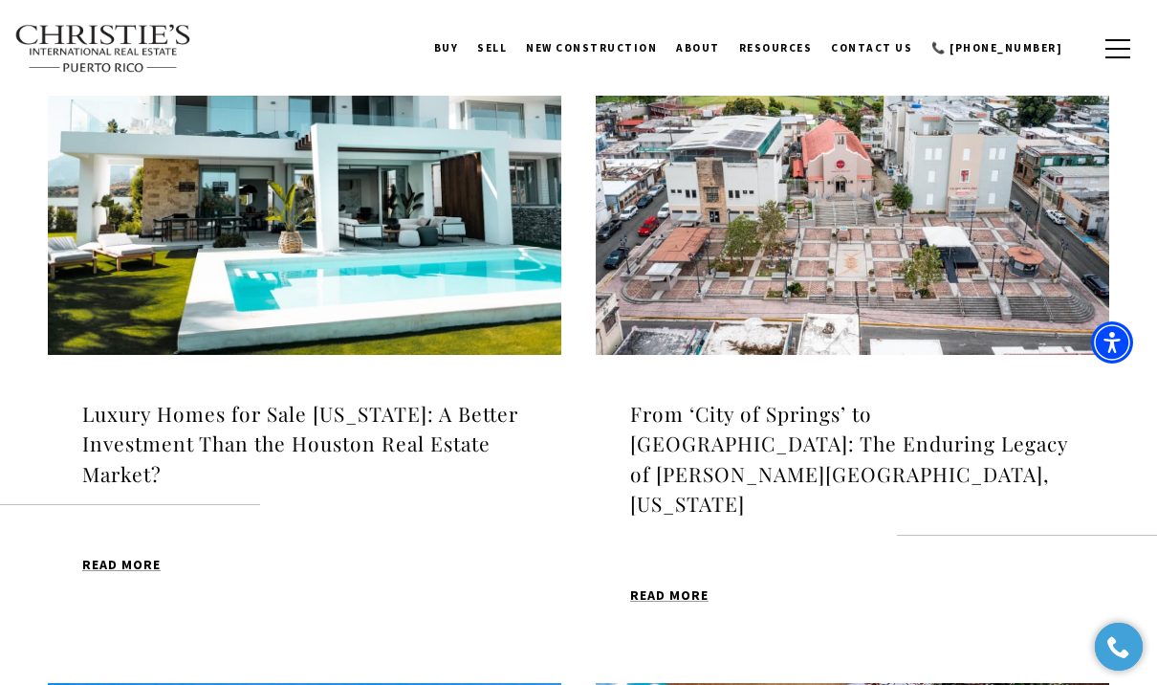
scroll to position [671, 0]
